Goal: Transaction & Acquisition: Purchase product/service

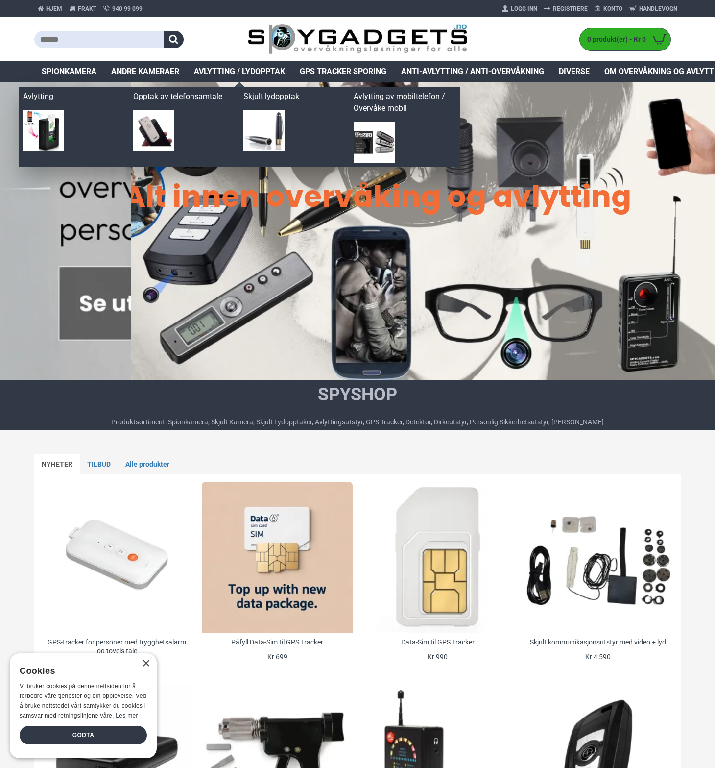
click at [248, 72] on span "Avlytting / Lydopptak" at bounding box center [239, 72] width 91 height 12
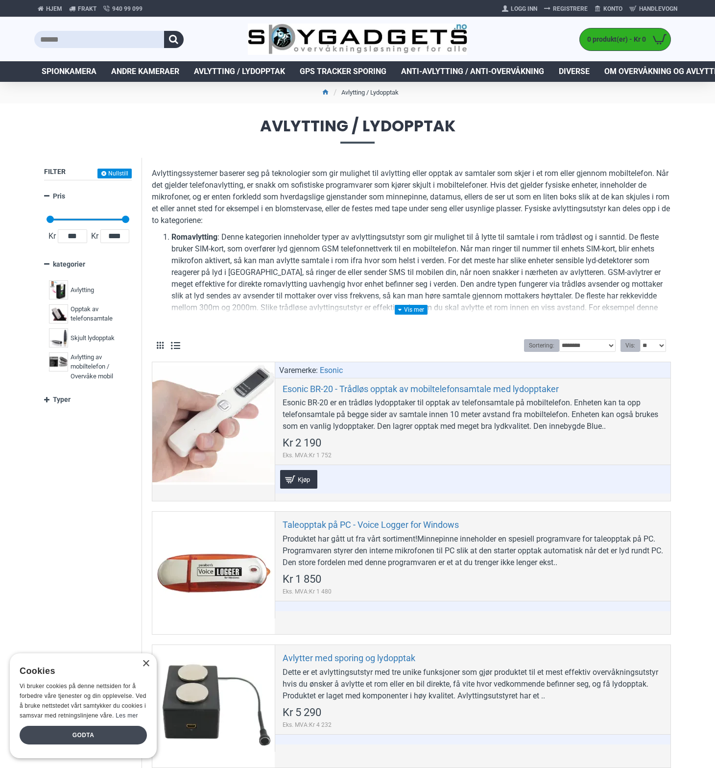
click at [80, 734] on div "Godta" at bounding box center [83, 735] width 127 height 19
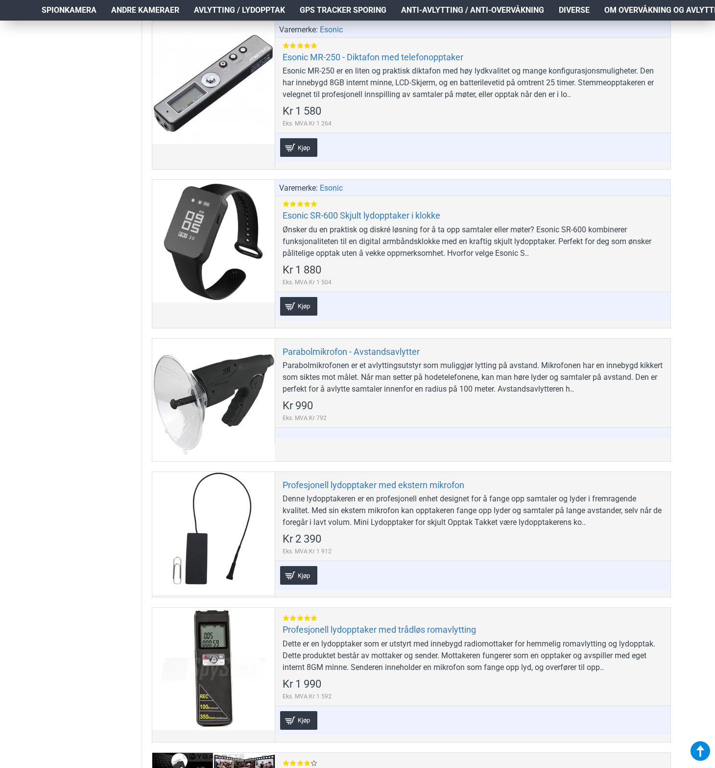
scroll to position [1382, 0]
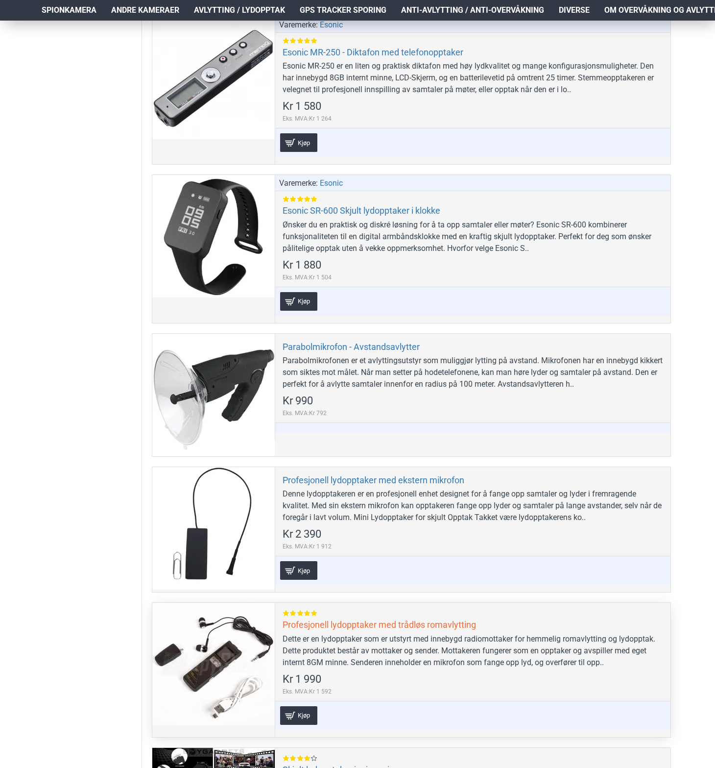
click at [414, 626] on link "Profesjonell lydopptaker med trådløs romavlytting" at bounding box center [380, 624] width 194 height 11
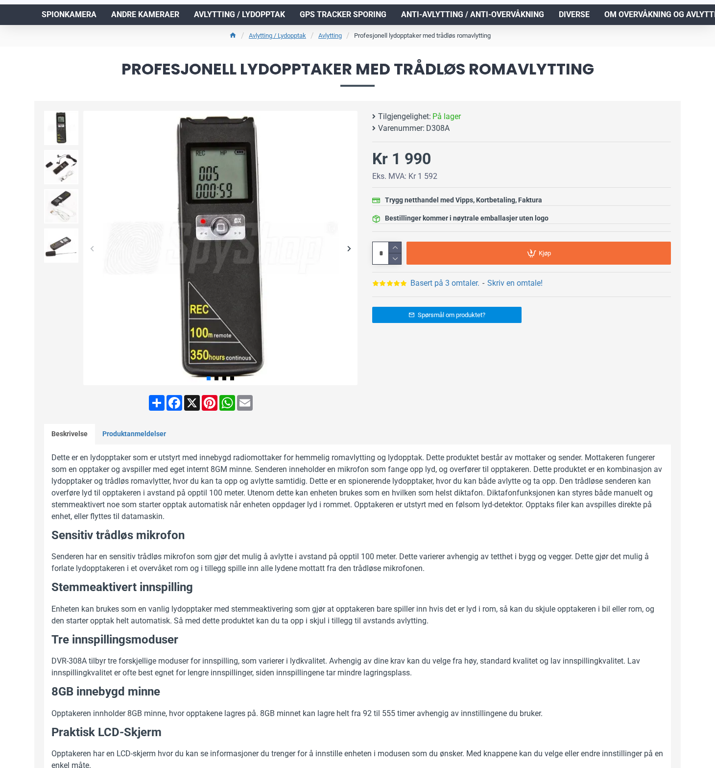
scroll to position [56, 0]
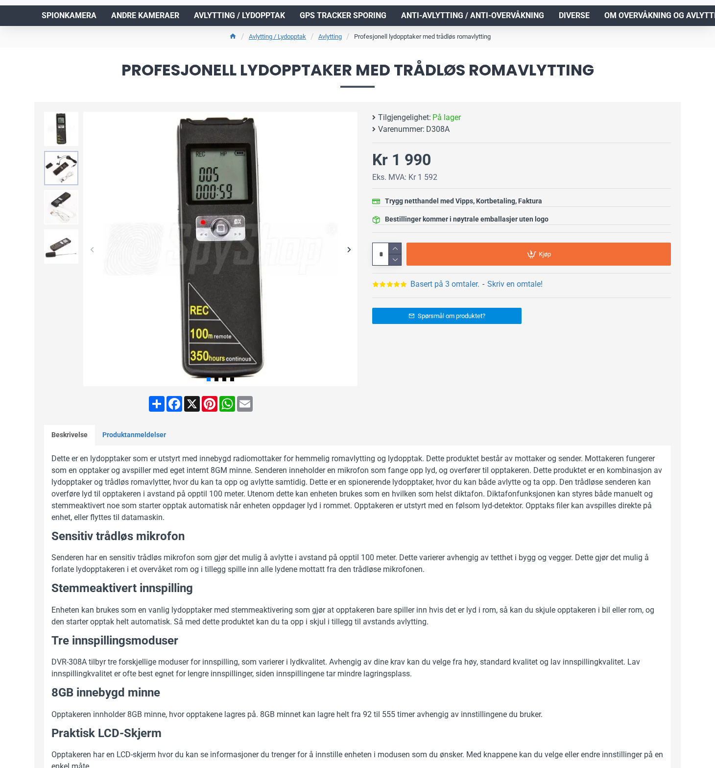
click at [60, 167] on img at bounding box center [61, 168] width 34 height 34
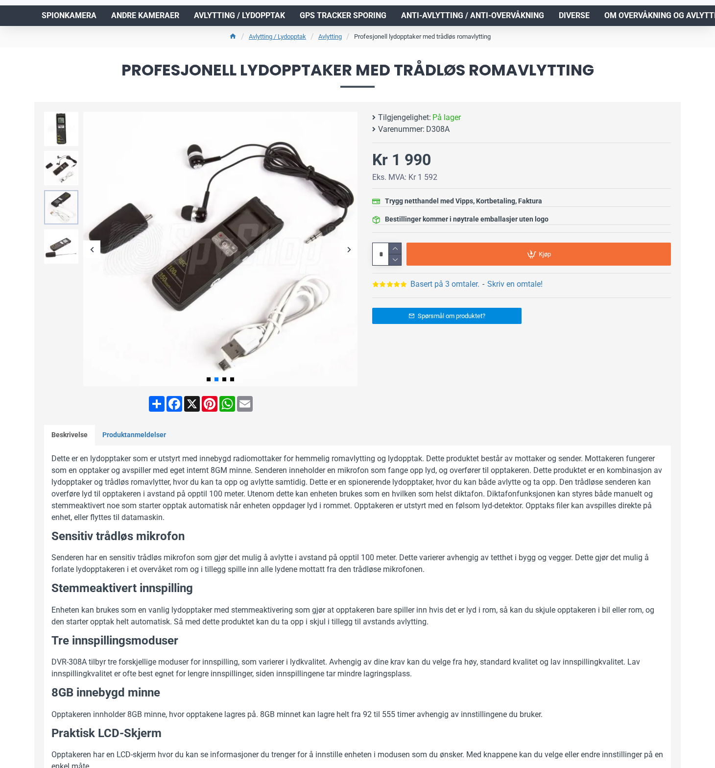
click at [61, 204] on img at bounding box center [61, 207] width 34 height 34
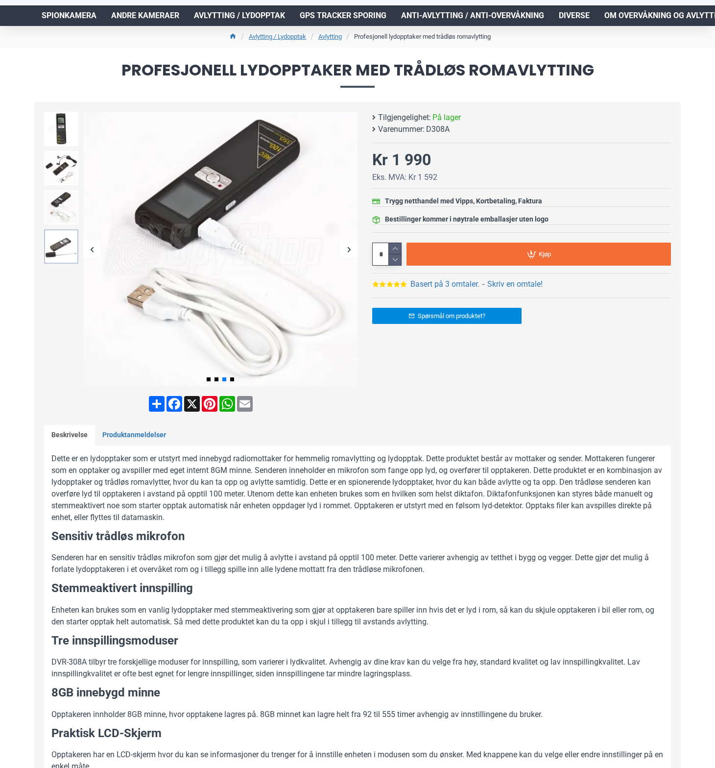
click at [57, 246] on img at bounding box center [61, 246] width 34 height 34
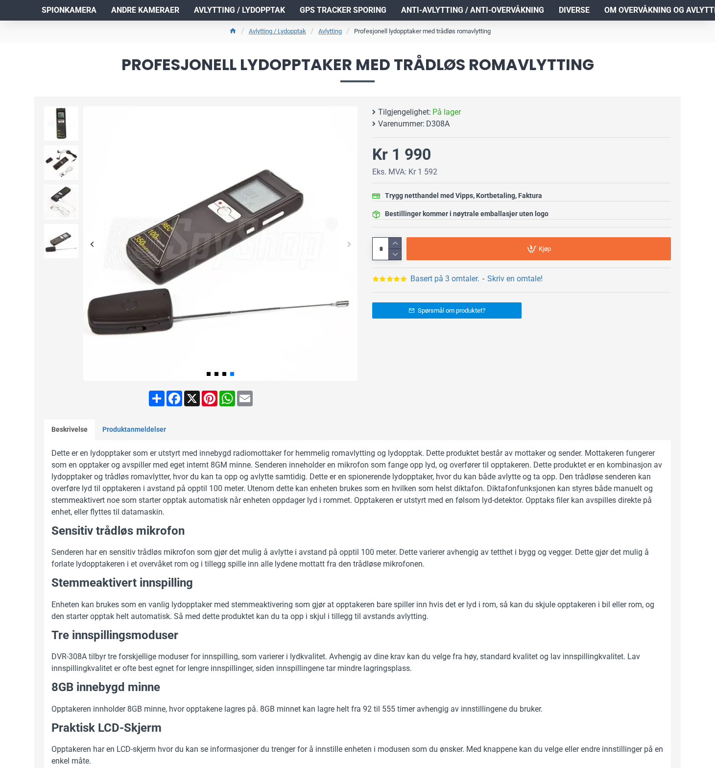
scroll to position [49, 0]
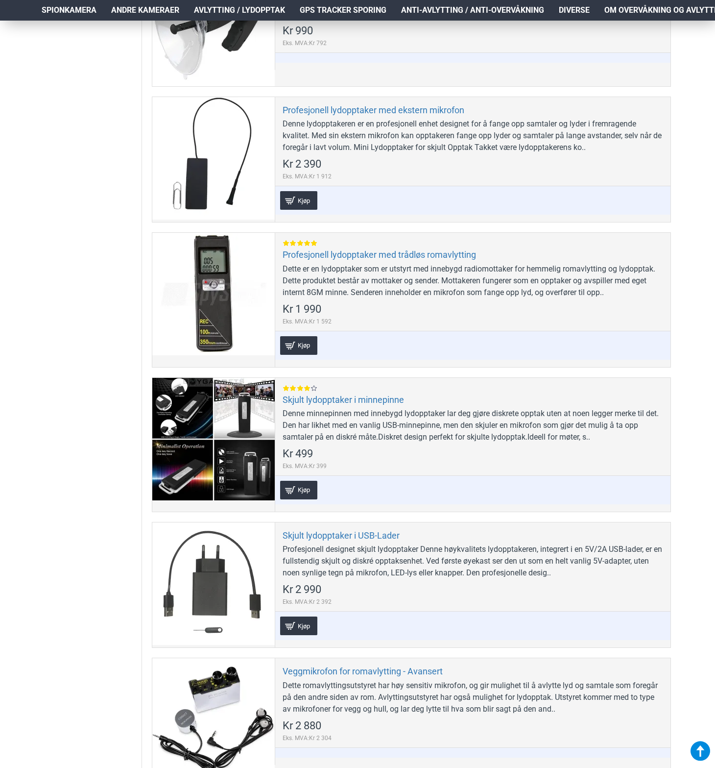
scroll to position [1747, 0]
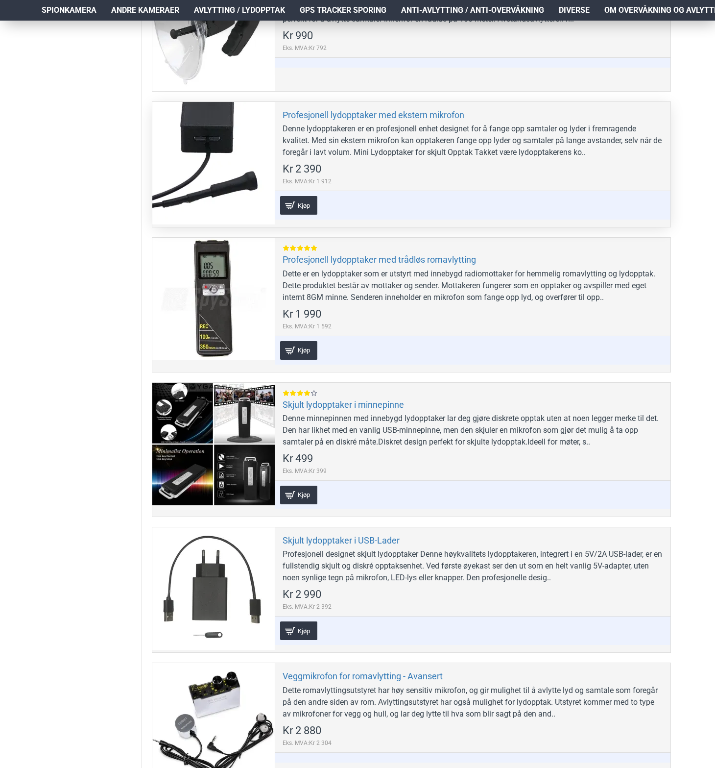
click at [367, 153] on div "Denne lydopptakeren er en profesjonell enhet designet for å fange opp samtaler …" at bounding box center [473, 140] width 381 height 35
click at [300, 113] on link "Profesjonell lydopptaker med ekstern mikrofon" at bounding box center [374, 114] width 182 height 11
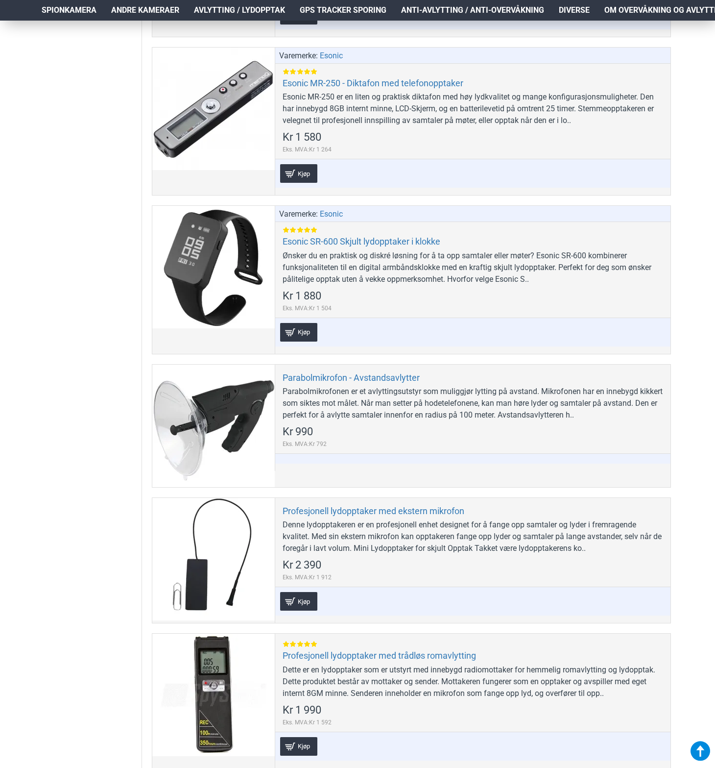
scroll to position [1346, 0]
